Goal: Information Seeking & Learning: Learn about a topic

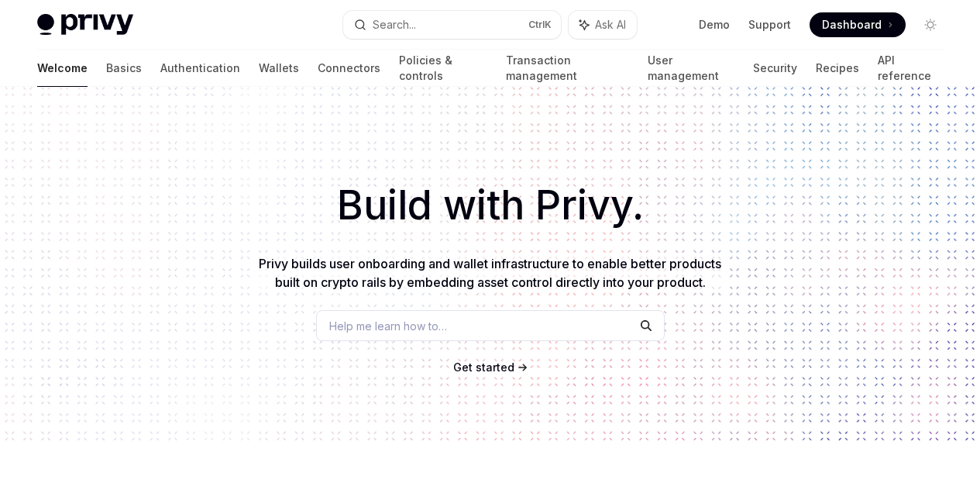
scroll to position [388, 0]
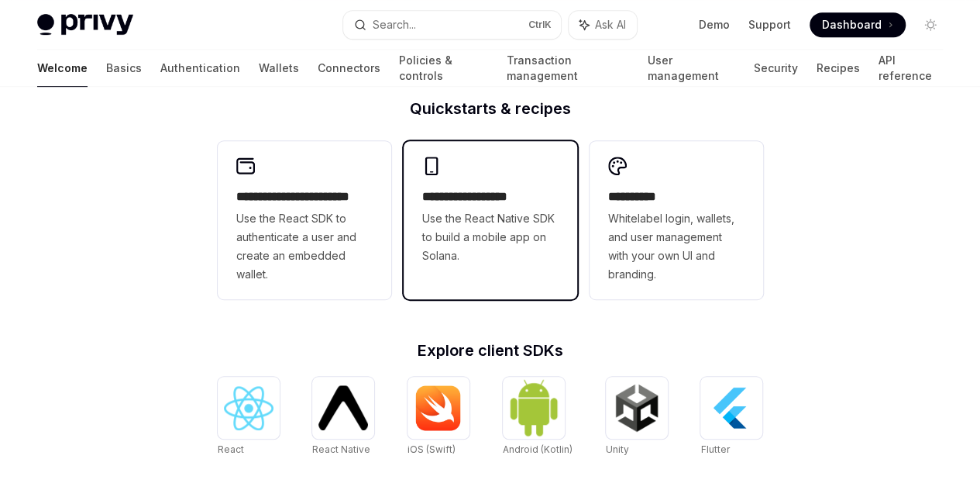
click at [498, 178] on div "**********" at bounding box center [491, 211] width 174 height 140
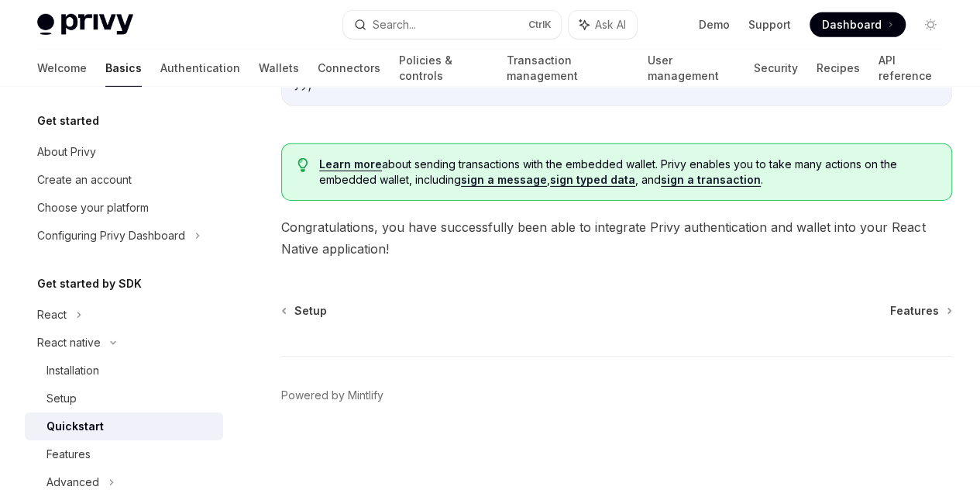
scroll to position [2697, 0]
click at [129, 189] on link "Create an account" at bounding box center [124, 180] width 198 height 28
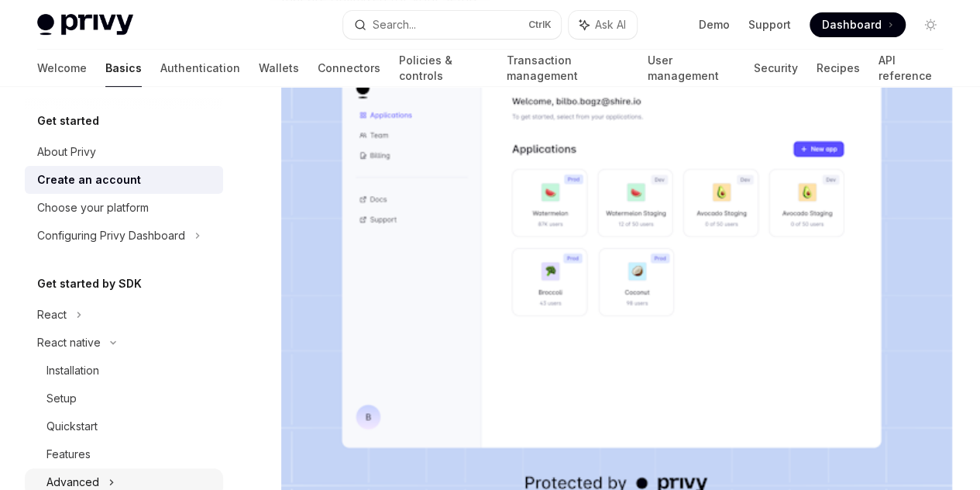
scroll to position [155, 0]
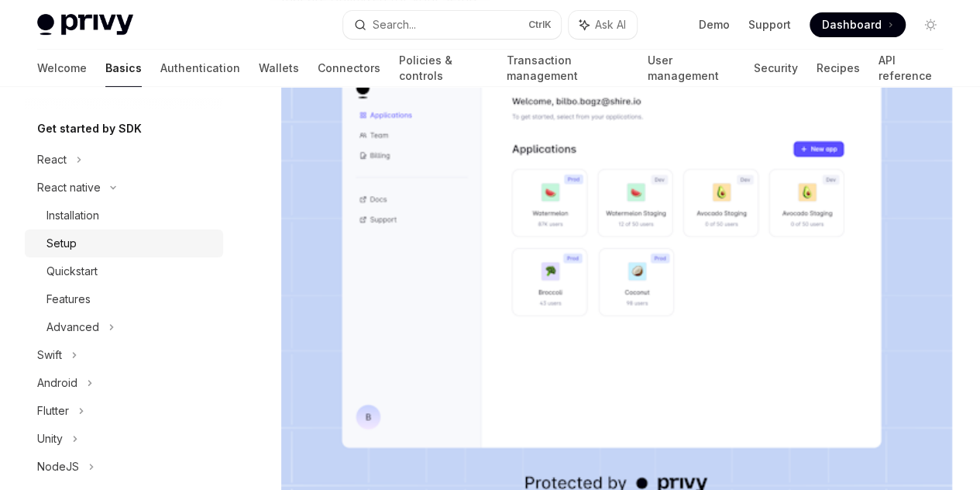
click at [109, 243] on div "Setup" at bounding box center [130, 243] width 167 height 19
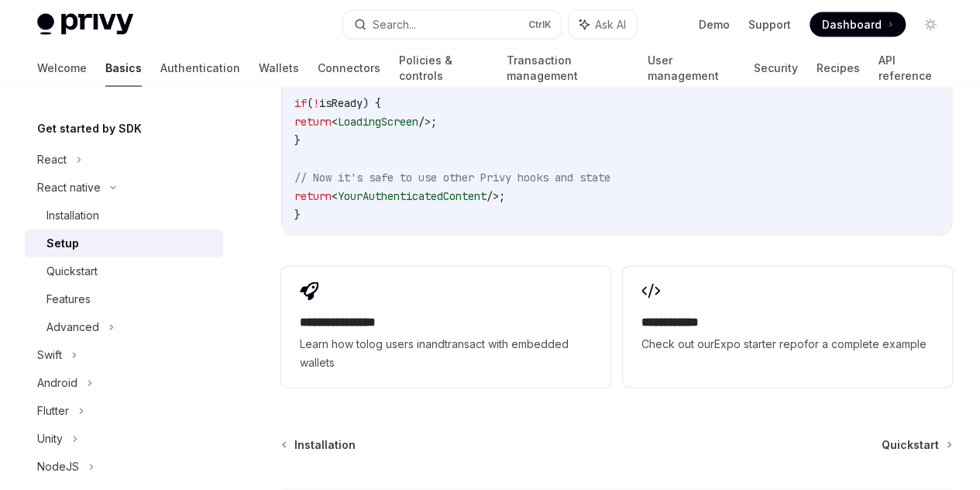
scroll to position [1773, 0]
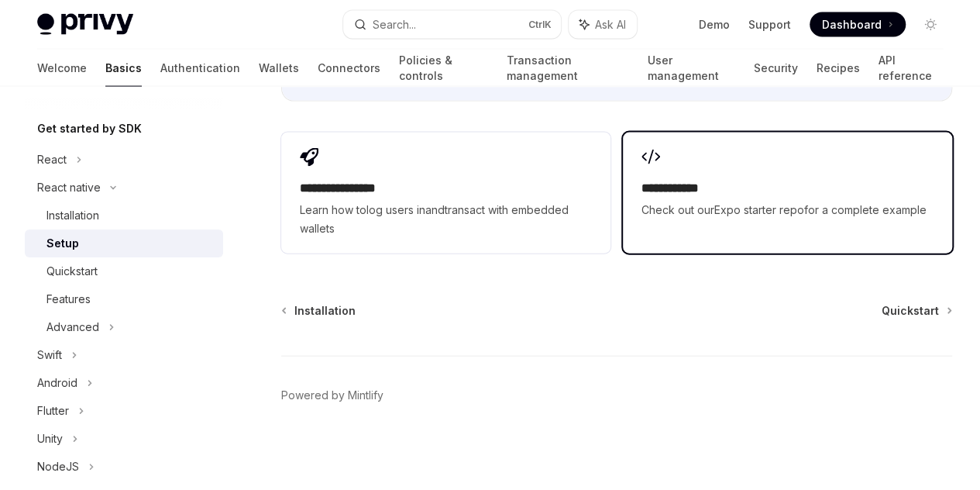
click at [642, 201] on span "Check out our Expo starter repo for a complete example" at bounding box center [788, 210] width 292 height 19
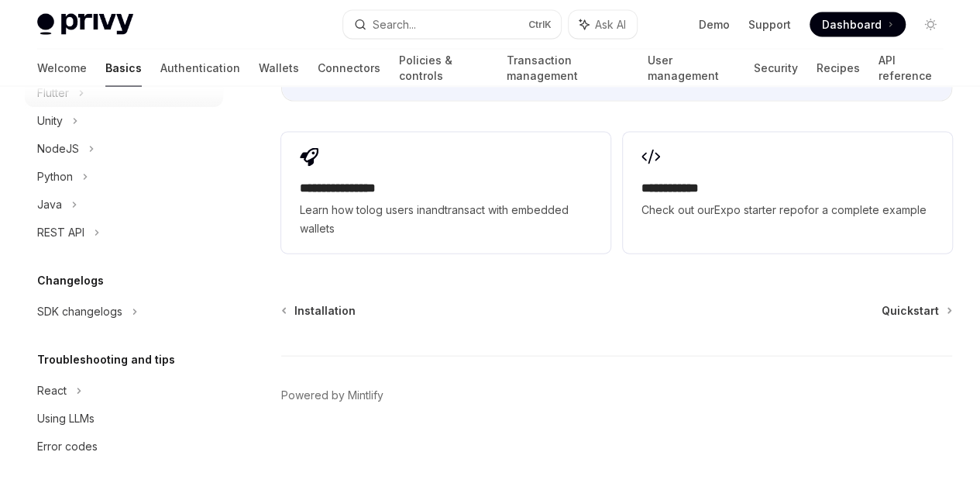
scroll to position [474, 0]
click at [75, 415] on div "Using LLMs" at bounding box center [65, 417] width 57 height 19
type textarea "*"
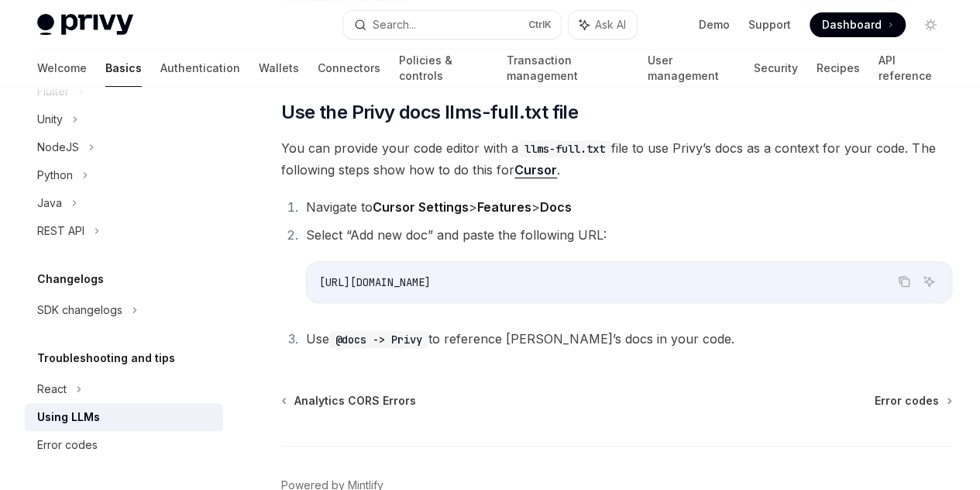
scroll to position [155, 0]
click at [898, 287] on icon "Copy the contents from the code block" at bounding box center [904, 280] width 12 height 12
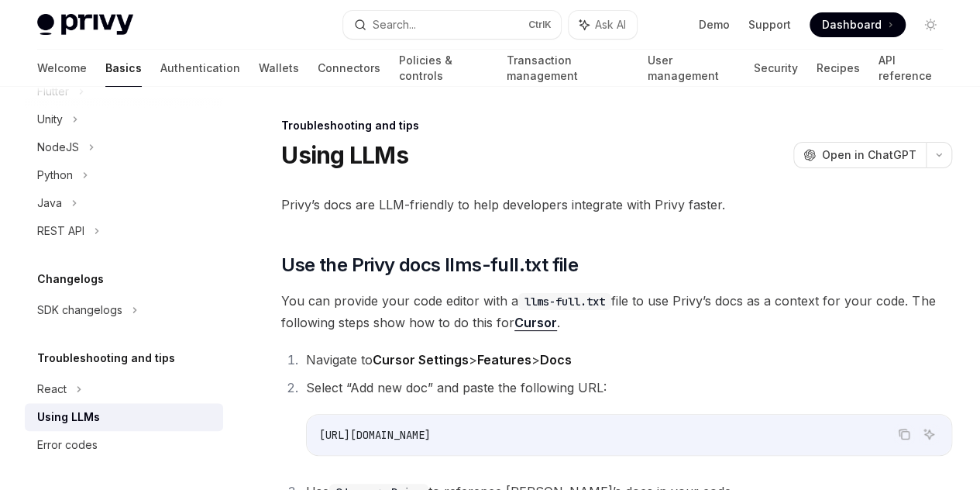
scroll to position [0, 0]
